Goal: Task Accomplishment & Management: Manage account settings

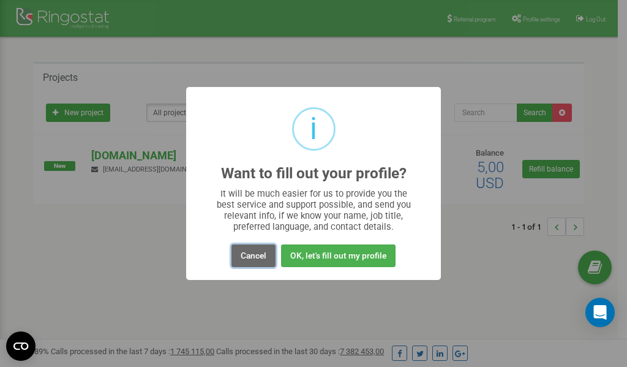
click at [252, 257] on button "Cancel" at bounding box center [253, 255] width 44 height 23
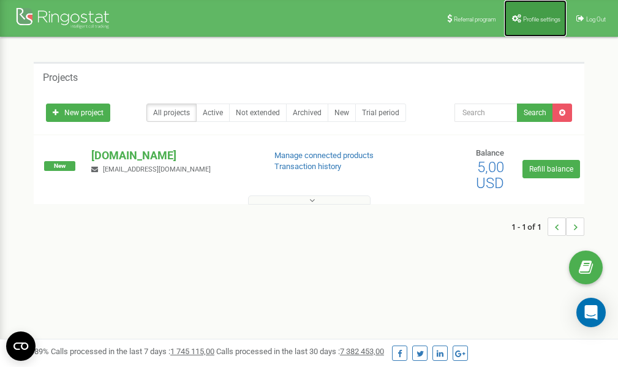
click at [524, 16] on span "Profile settings" at bounding box center [541, 19] width 37 height 7
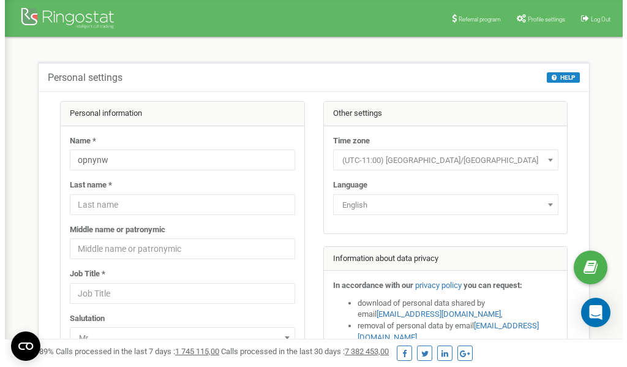
scroll to position [61, 0]
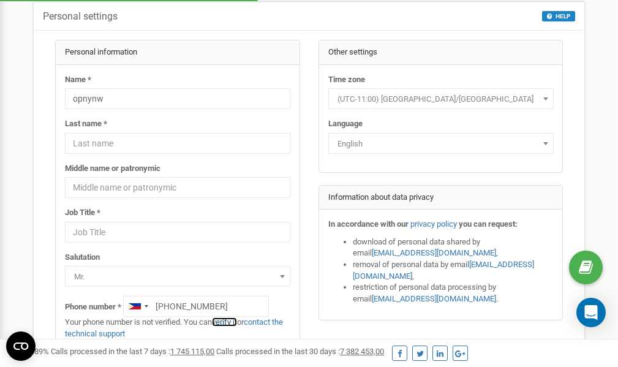
click at [228, 322] on link "verify it" at bounding box center [224, 321] width 25 height 9
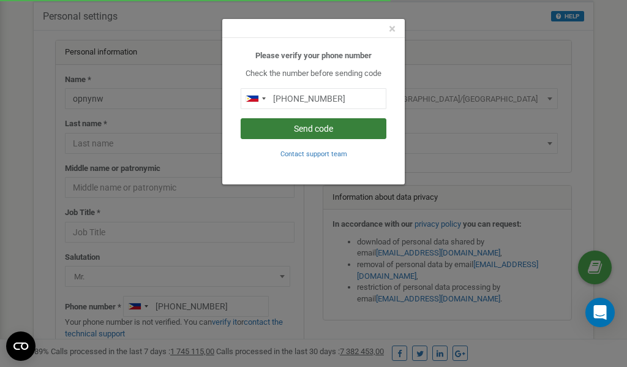
click at [330, 133] on button "Send code" at bounding box center [314, 128] width 146 height 21
